Goal: Task Accomplishment & Management: Manage account settings

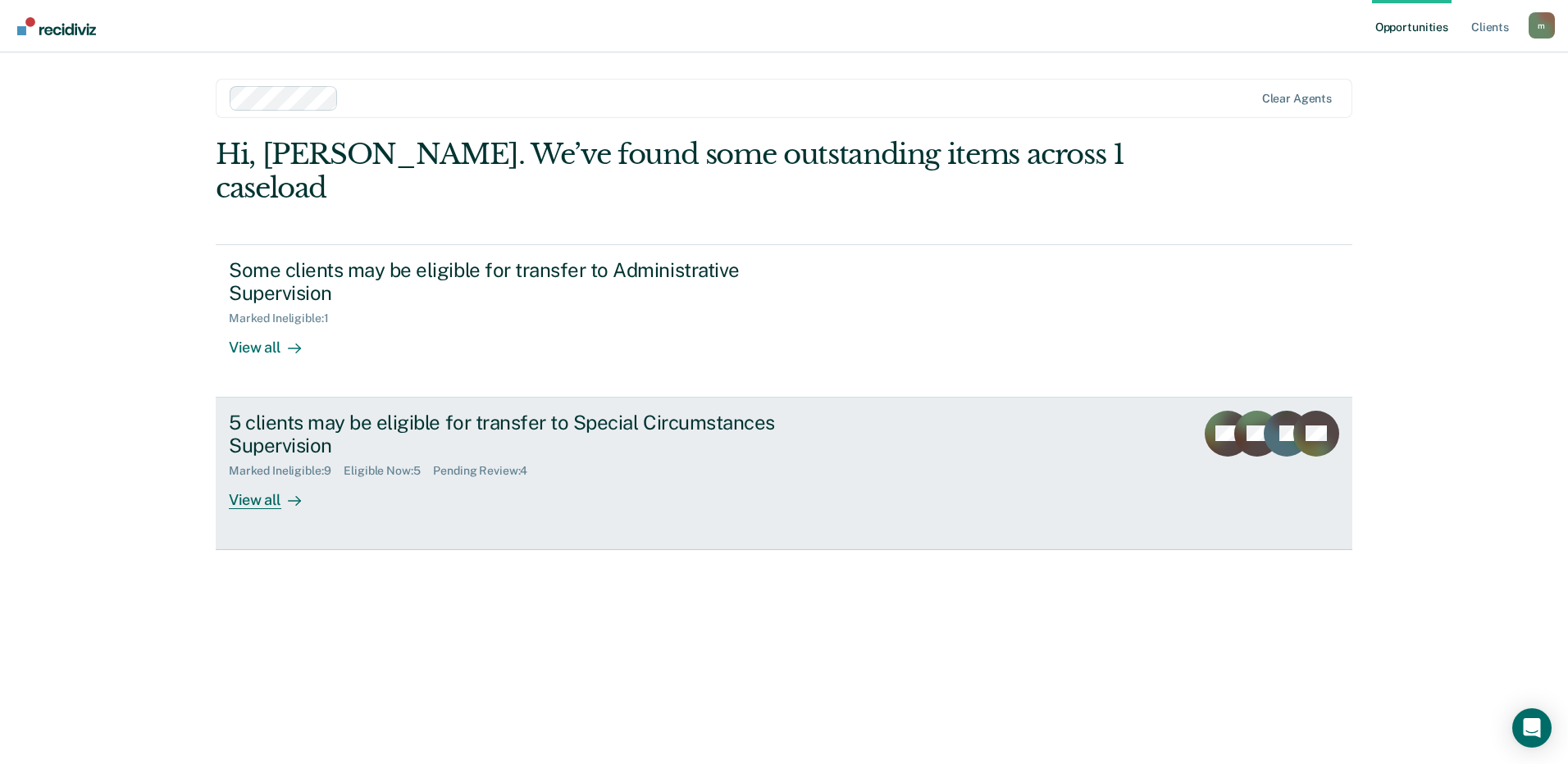
click at [258, 479] on div "View all" at bounding box center [274, 494] width 92 height 32
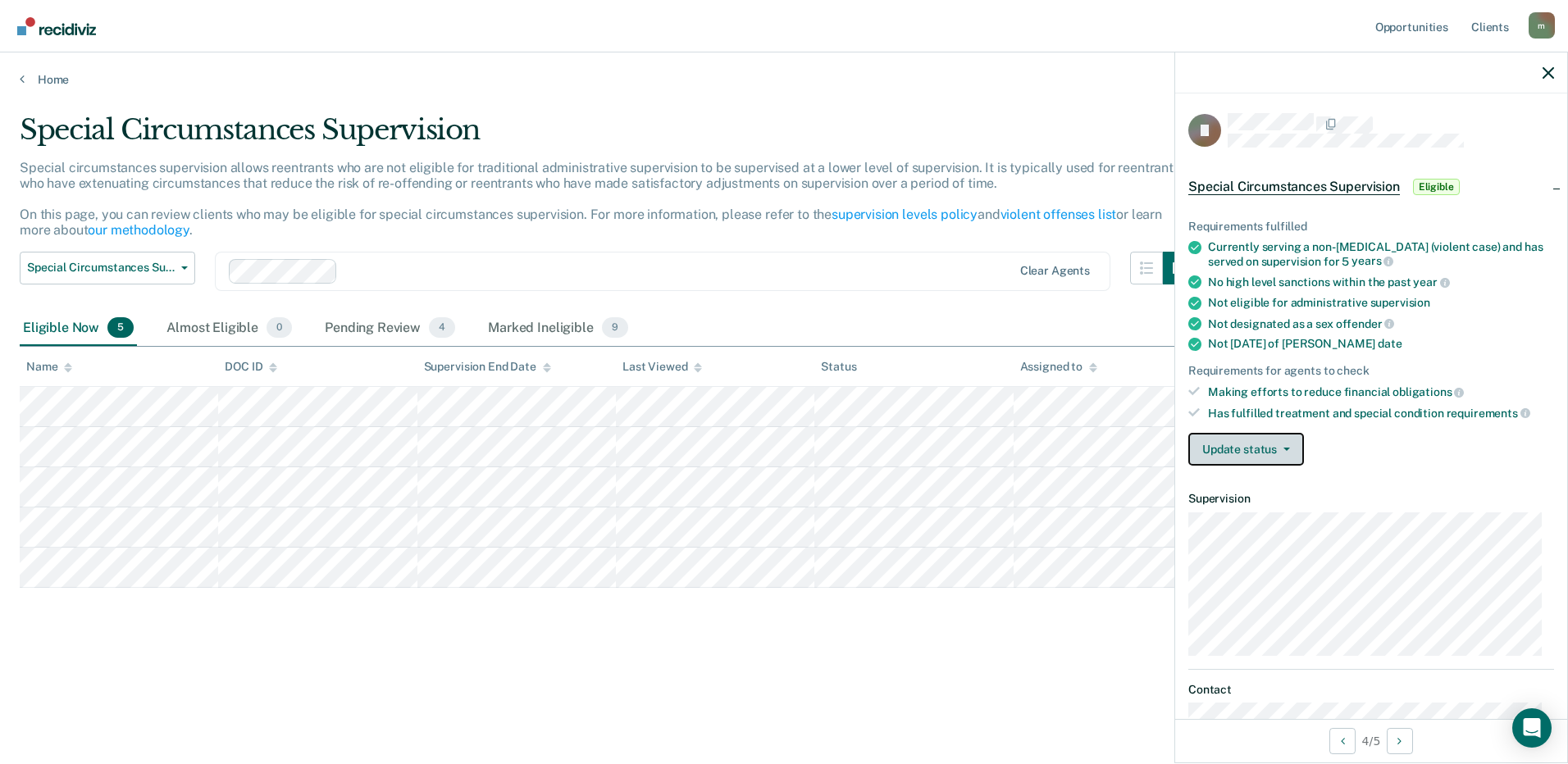
click at [1273, 448] on button "Update status" at bounding box center [1246, 450] width 116 height 33
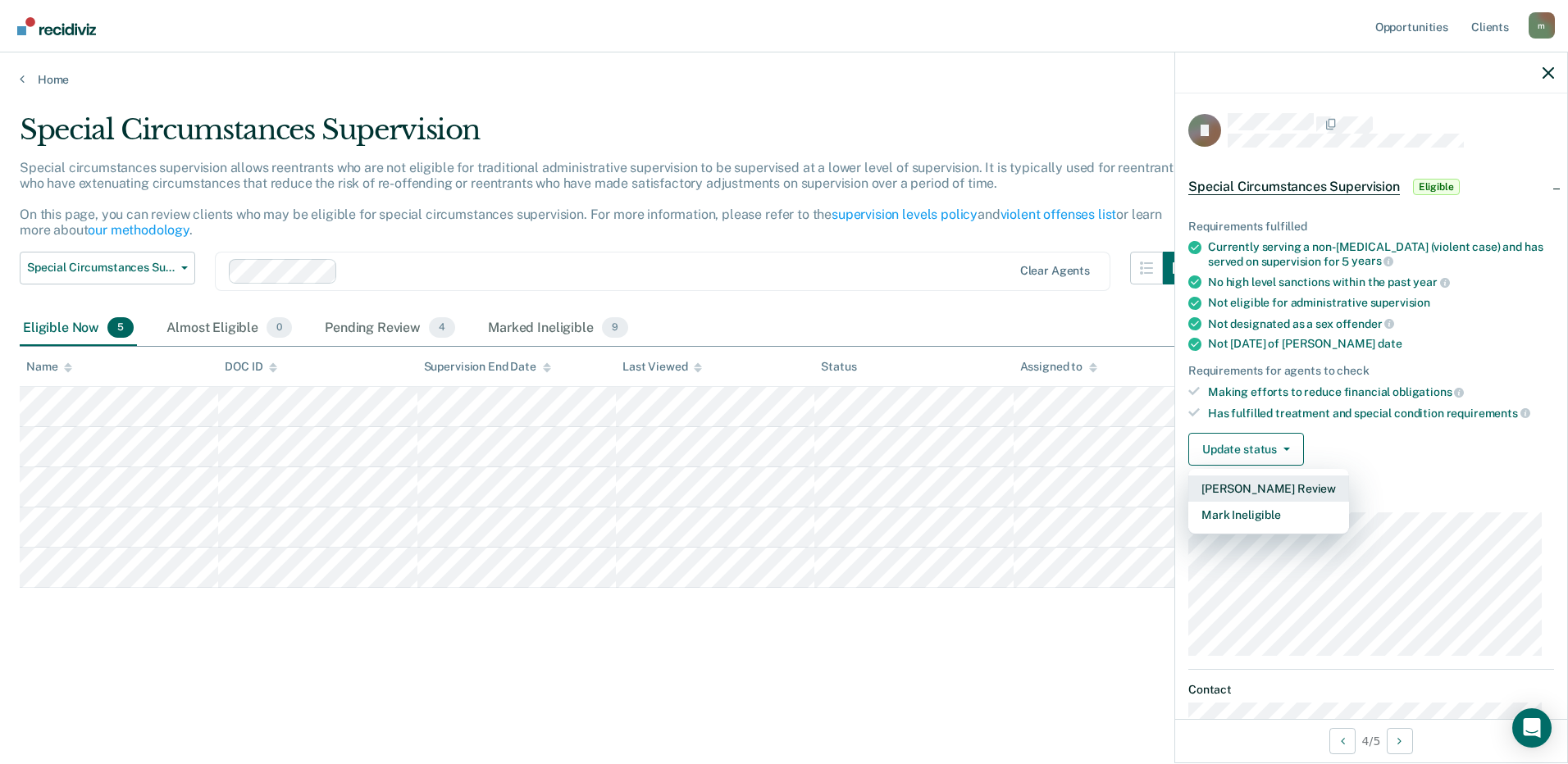
click at [1331, 483] on button "[PERSON_NAME] Review" at bounding box center [1268, 488] width 160 height 26
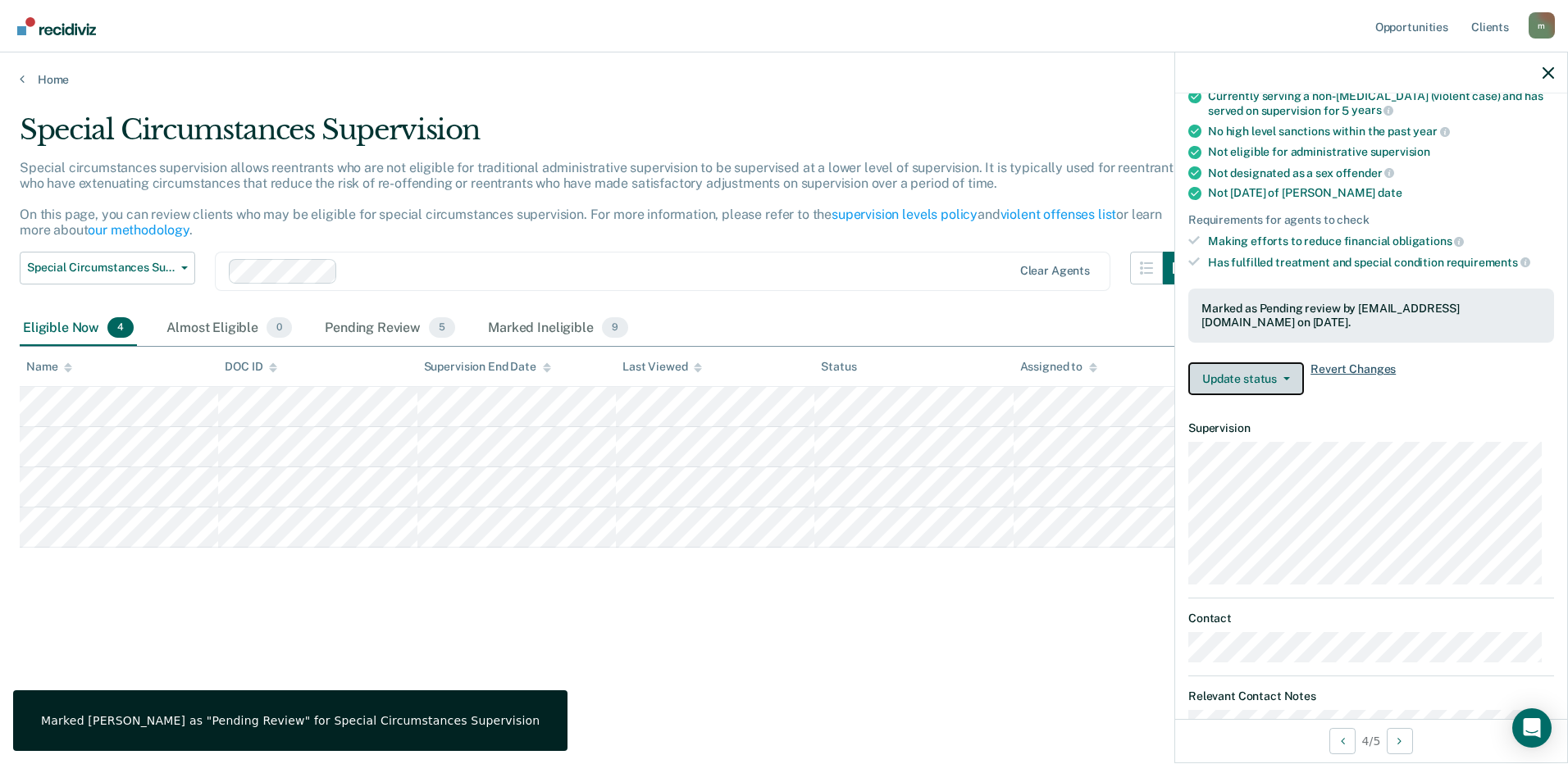
scroll to position [164, 0]
